Goal: Transaction & Acquisition: Purchase product/service

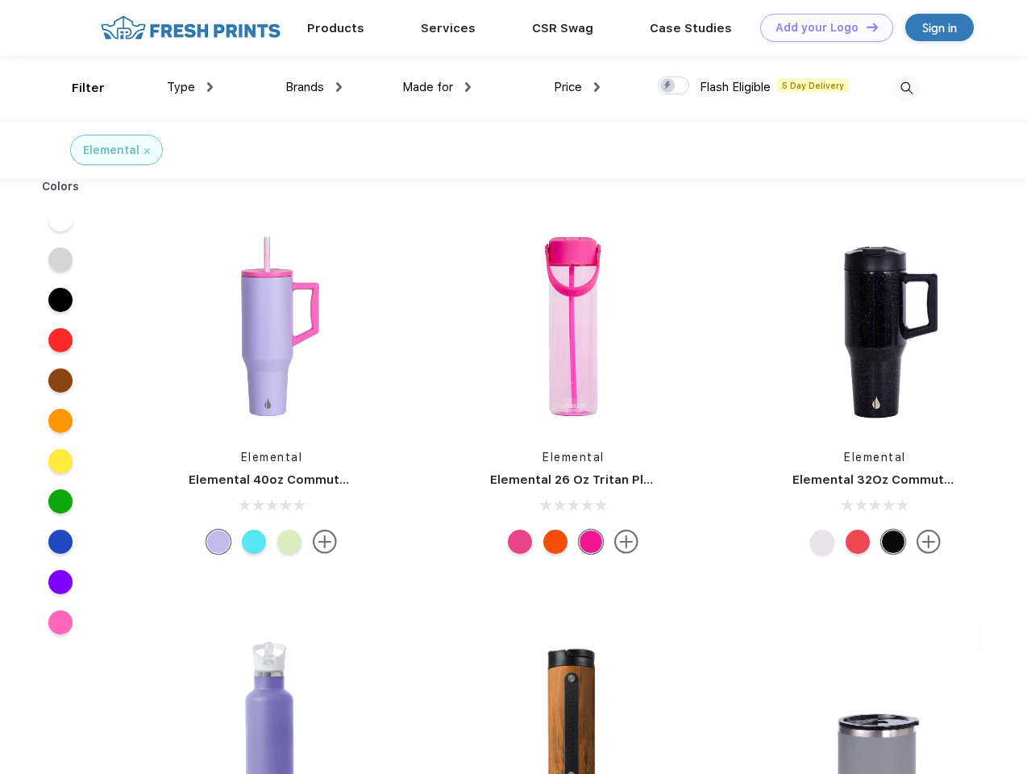
click at [821, 27] on link "Add your Logo Design Tool" at bounding box center [826, 28] width 133 height 28
click at [0, 0] on div "Design Tool" at bounding box center [0, 0] width 0 height 0
click at [865, 27] on link "Add your Logo Design Tool" at bounding box center [826, 28] width 133 height 28
click at [77, 88] on div "Filter" at bounding box center [88, 88] width 33 height 19
click at [190, 87] on span "Type" at bounding box center [181, 87] width 28 height 15
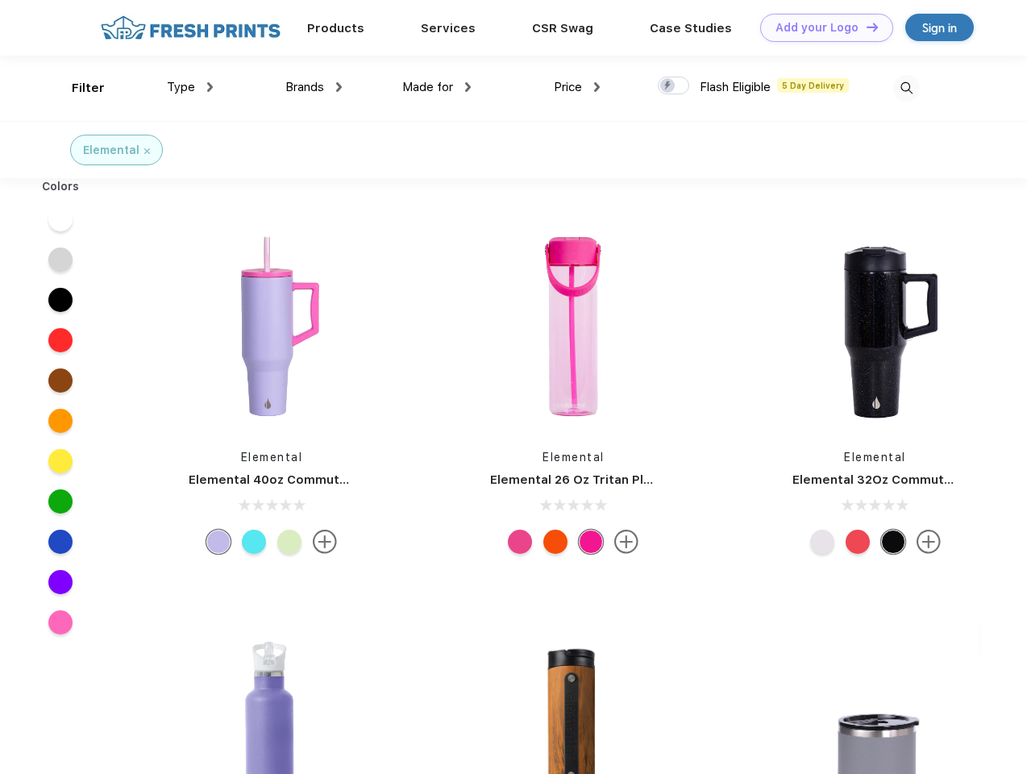
click at [314, 87] on span "Brands" at bounding box center [304, 87] width 39 height 15
click at [437, 87] on span "Made for" at bounding box center [427, 87] width 51 height 15
click at [577, 87] on span "Price" at bounding box center [568, 87] width 28 height 15
click at [674, 86] on div at bounding box center [673, 86] width 31 height 18
click at [669, 86] on input "checkbox" at bounding box center [663, 81] width 10 height 10
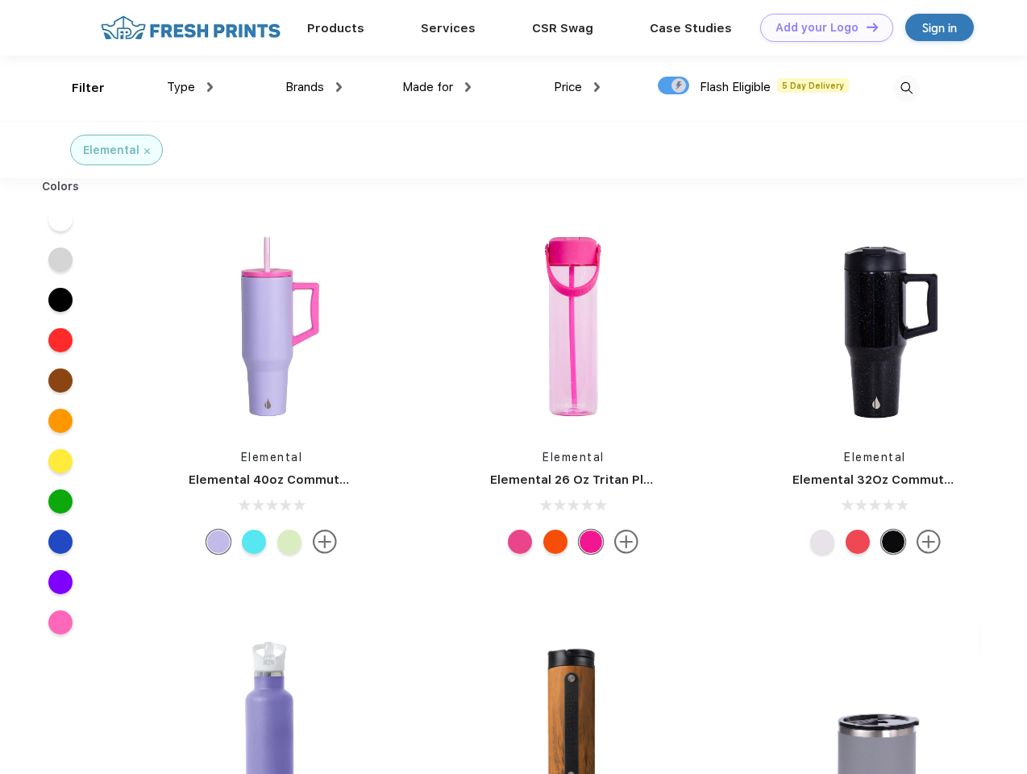
click at [906, 88] on img at bounding box center [907, 88] width 27 height 27
